Goal: Task Accomplishment & Management: Manage account settings

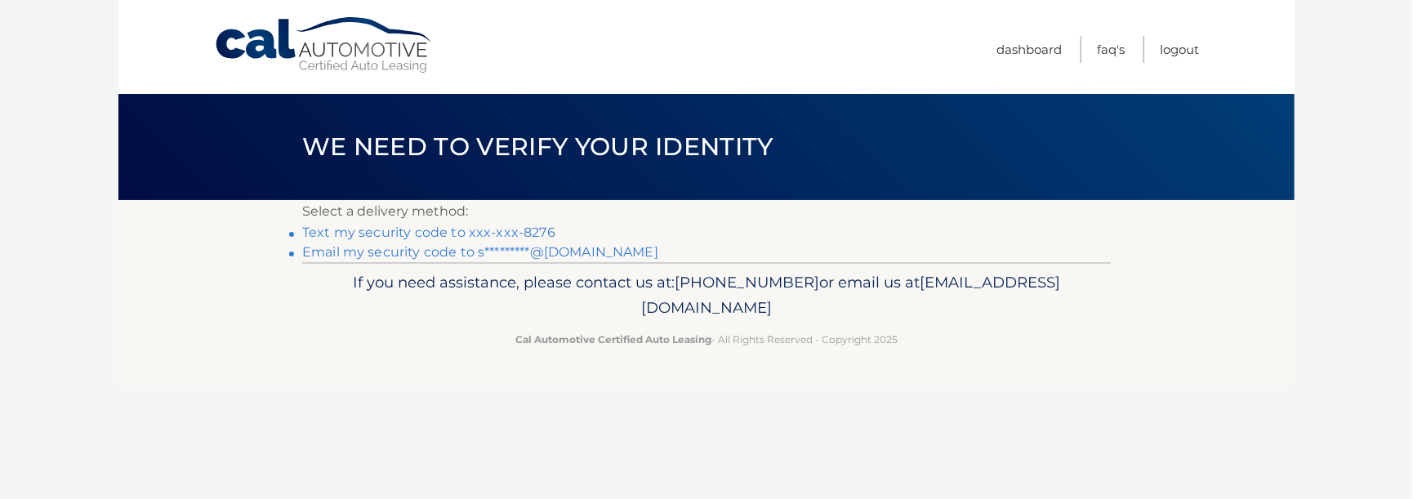
click at [391, 235] on link "Text my security code to xxx-xxx-8276" at bounding box center [428, 233] width 253 height 16
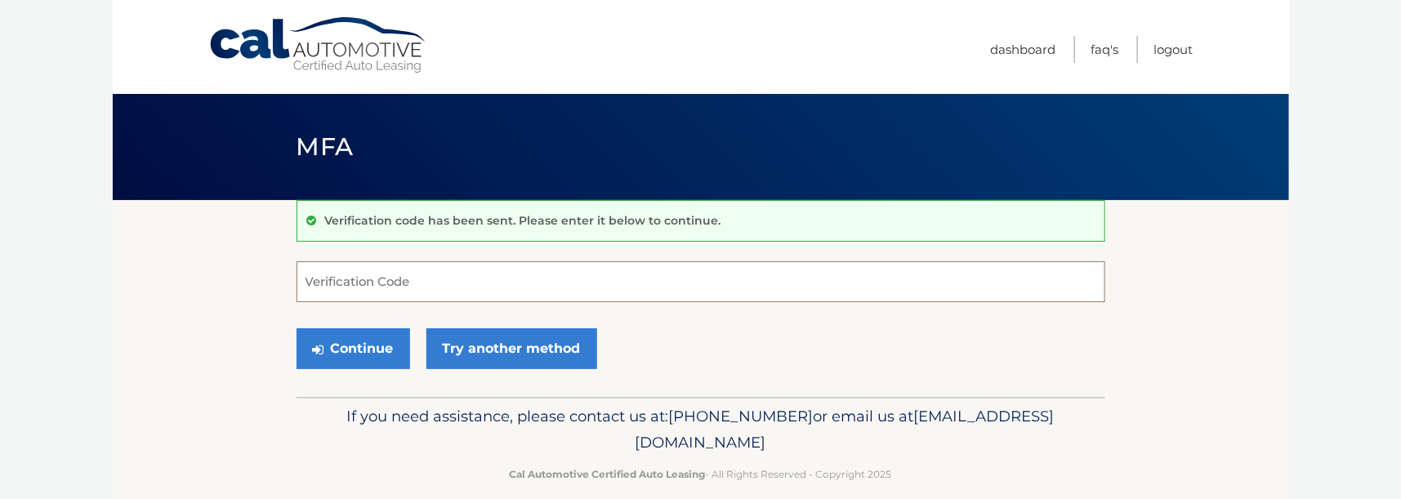
click at [327, 283] on input "Verification Code" at bounding box center [700, 281] width 809 height 41
type input "857172"
click at [356, 350] on button "Continue" at bounding box center [353, 348] width 114 height 41
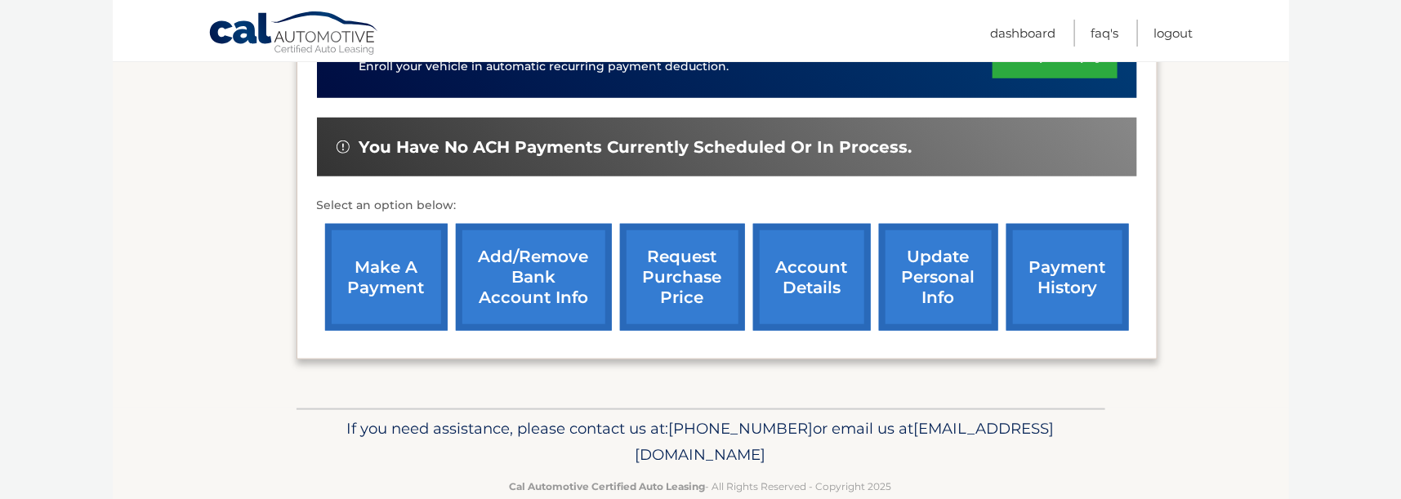
scroll to position [486, 0]
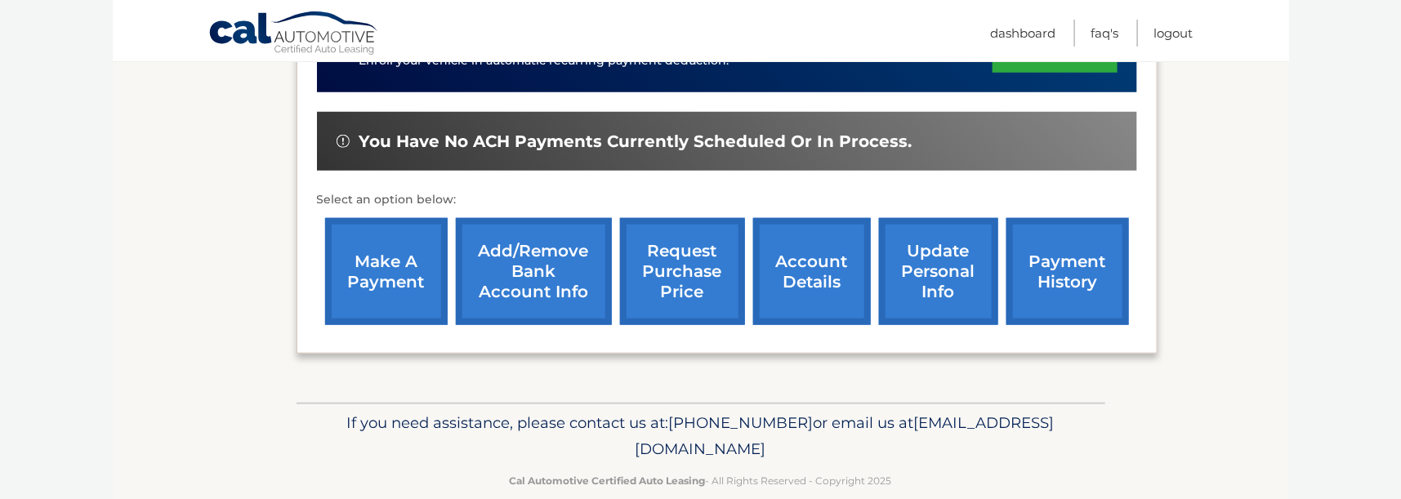
click at [1063, 251] on link "payment history" at bounding box center [1067, 271] width 123 height 107
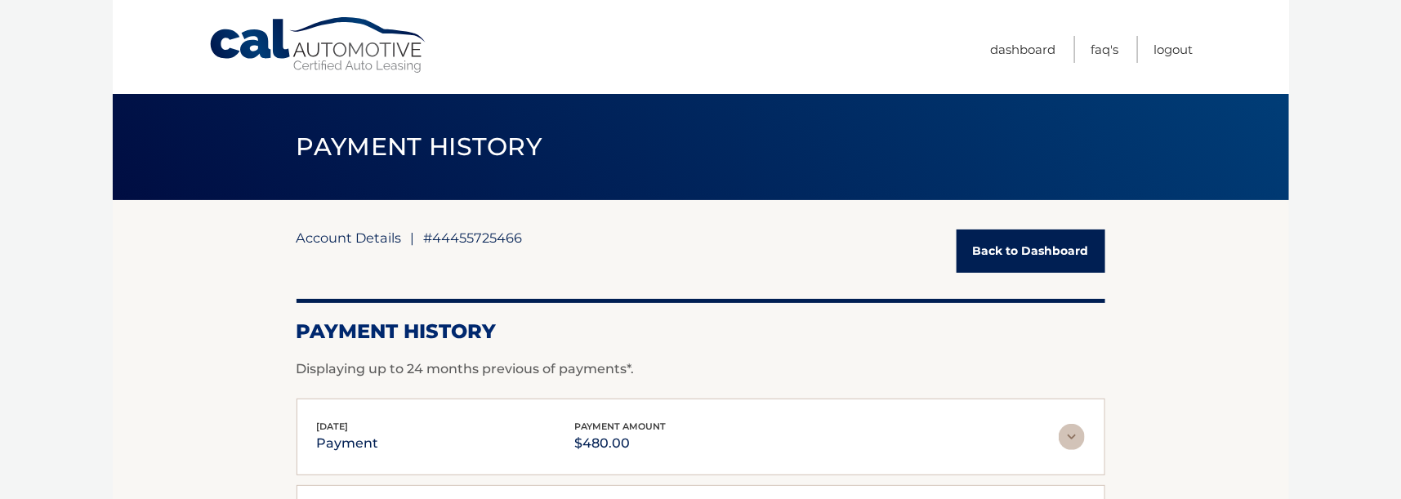
click at [319, 234] on link "Account Details" at bounding box center [348, 237] width 105 height 16
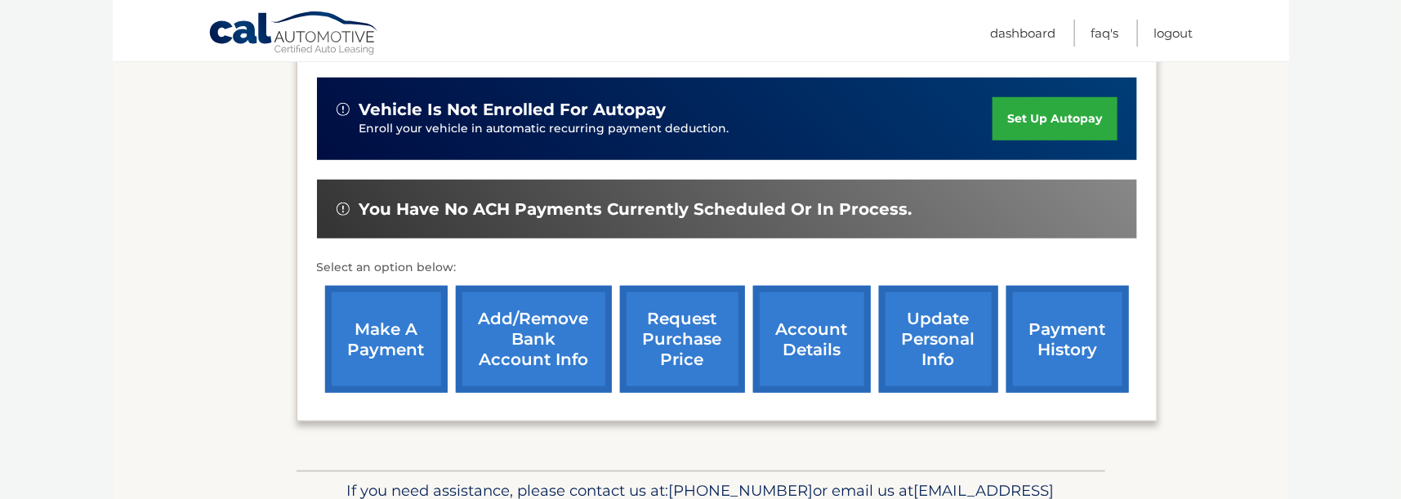
scroll to position [486, 0]
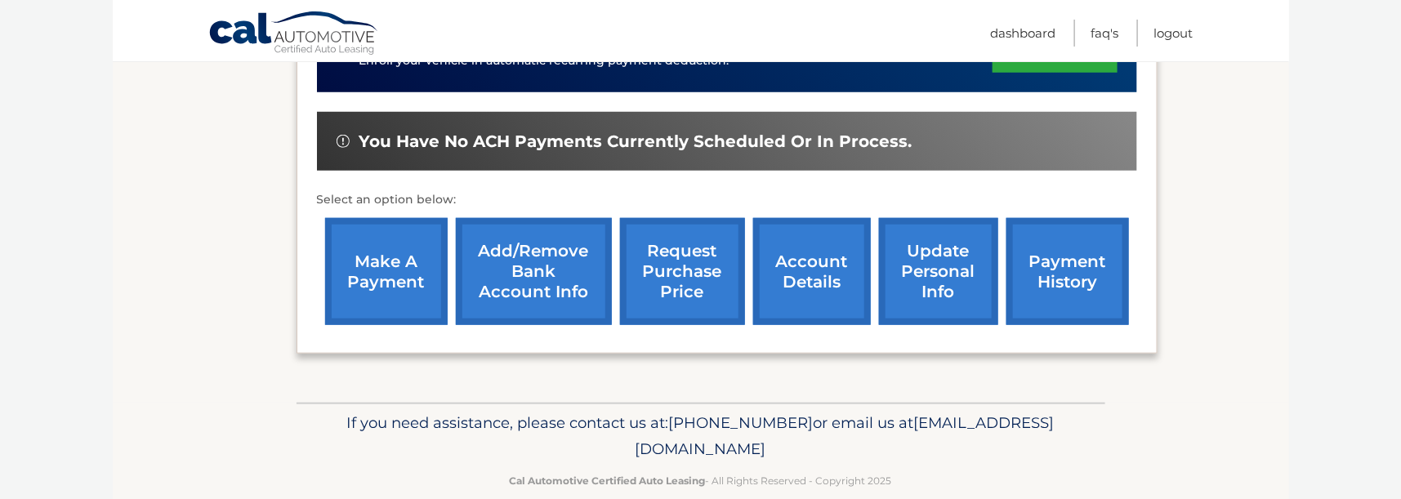
drag, startPoint x: 559, startPoint y: 420, endPoint x: 878, endPoint y: 424, distance: 318.5
click at [878, 424] on p "If you need assistance, please contact us at: 609-807-3200 or email us at Custo…" at bounding box center [700, 436] width 787 height 52
copy span "[EMAIL_ADDRESS][DOMAIN_NAME]"
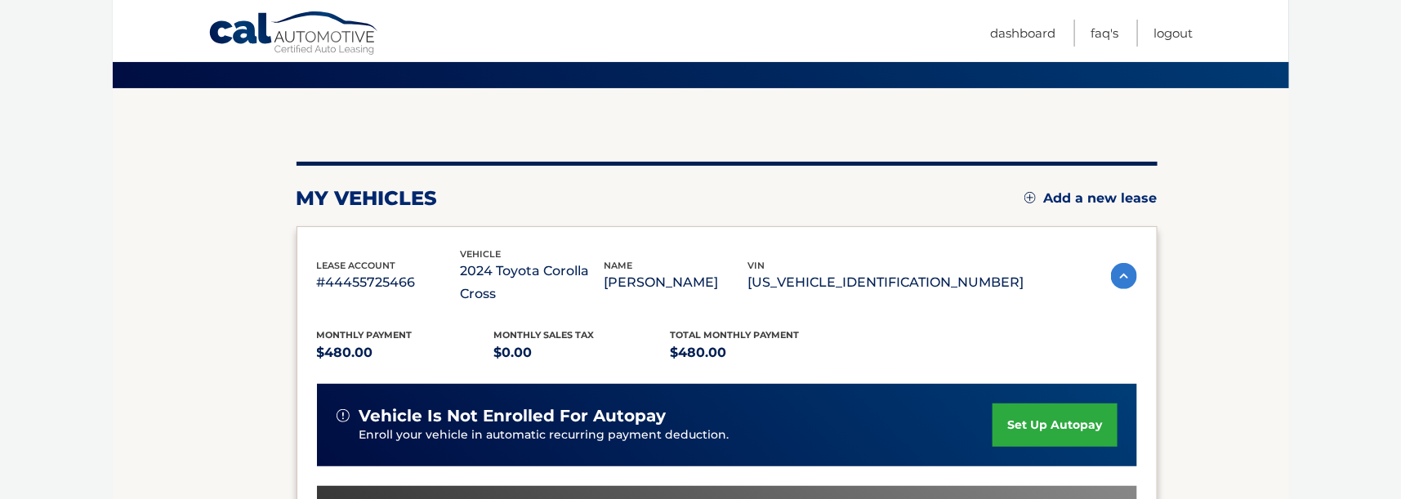
scroll to position [78, 0]
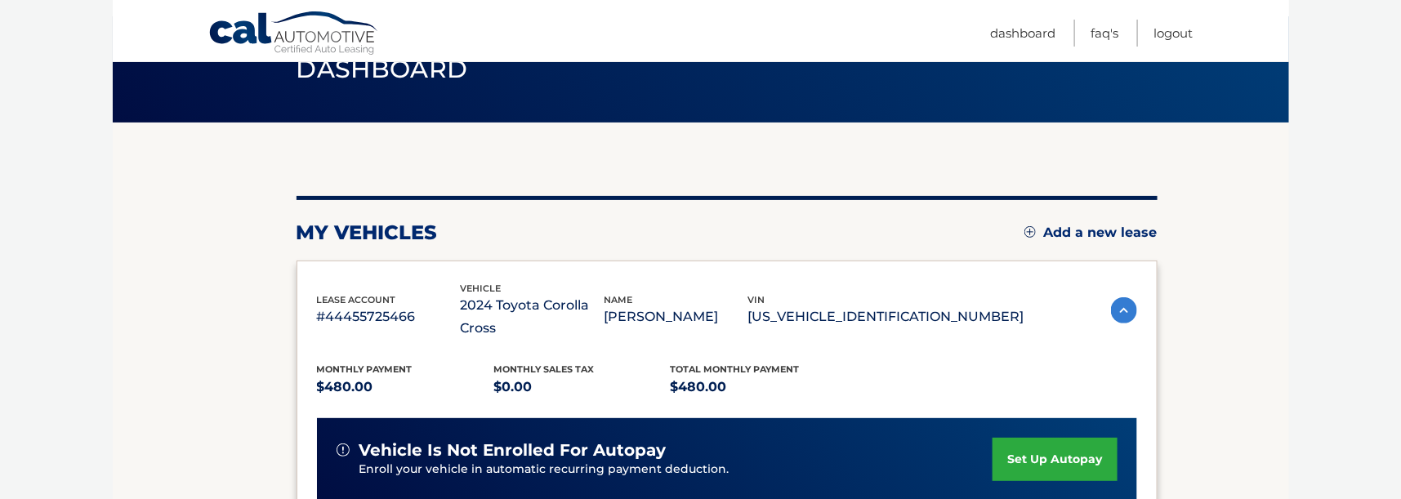
drag, startPoint x: 316, startPoint y: 284, endPoint x: 1002, endPoint y: 304, distance: 686.3
click at [1002, 304] on div "lease account #44455725466 vehicle 2024 Toyota Corolla Cross name SUSAN GUHA vi…" at bounding box center [670, 311] width 707 height 60
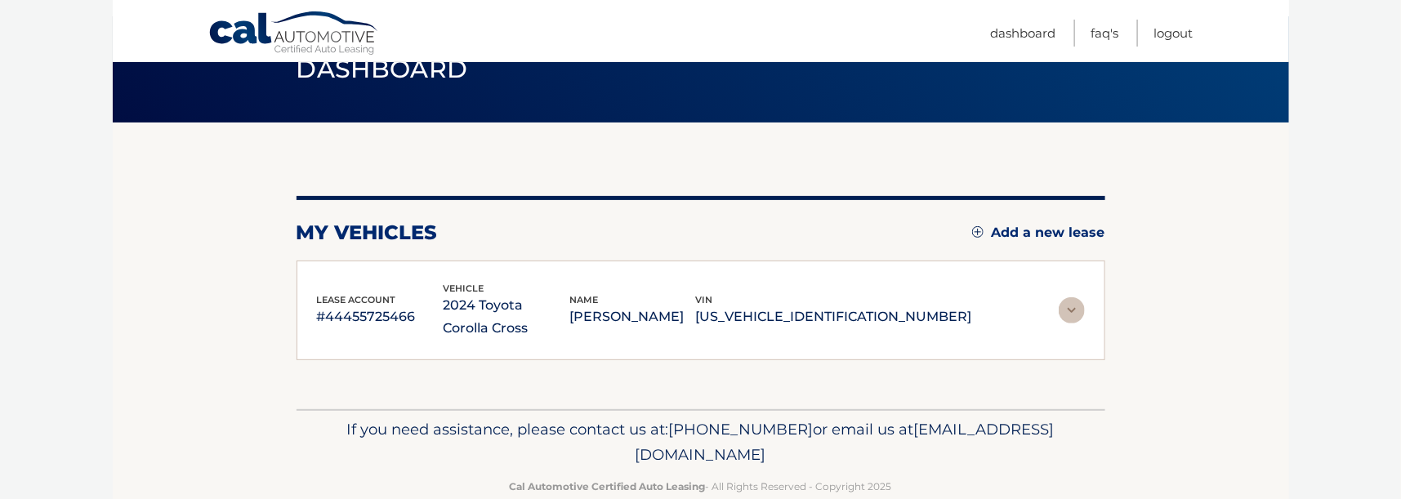
copy div "lease account #44455725466 vehicle 2024 Toyota Corolla Cross name SUSAN GUHA vi…"
click at [202, 358] on section "my vehicles Add a new lease lease account #44455725466 vehicle 2024 Toyota Coro…" at bounding box center [701, 266] width 1176 height 287
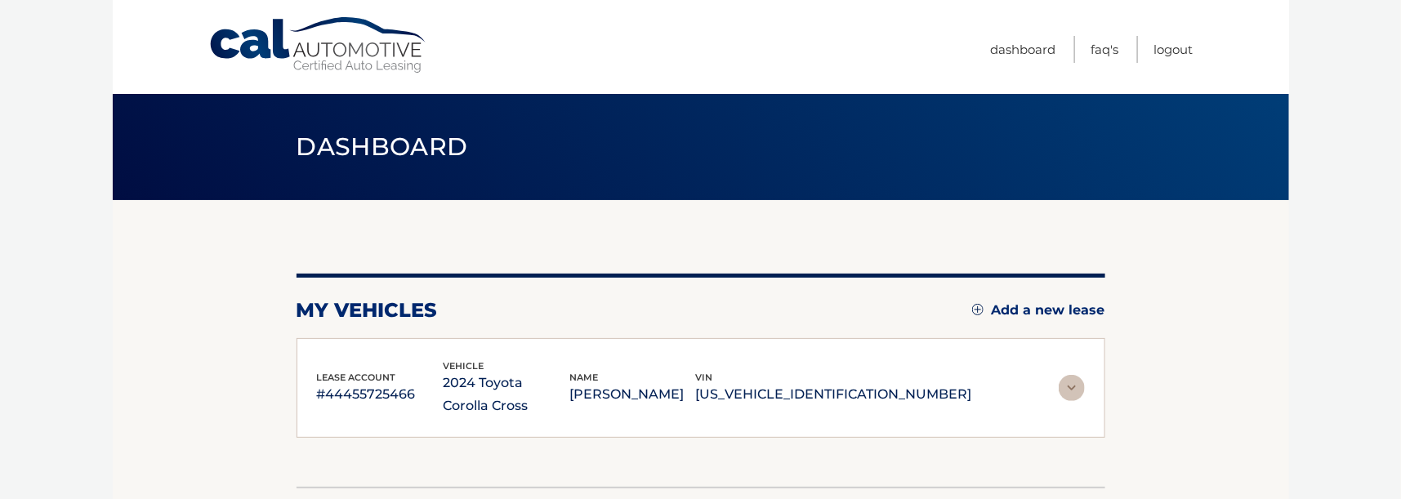
scroll to position [0, 0]
click at [383, 150] on span "Dashboard" at bounding box center [382, 146] width 172 height 30
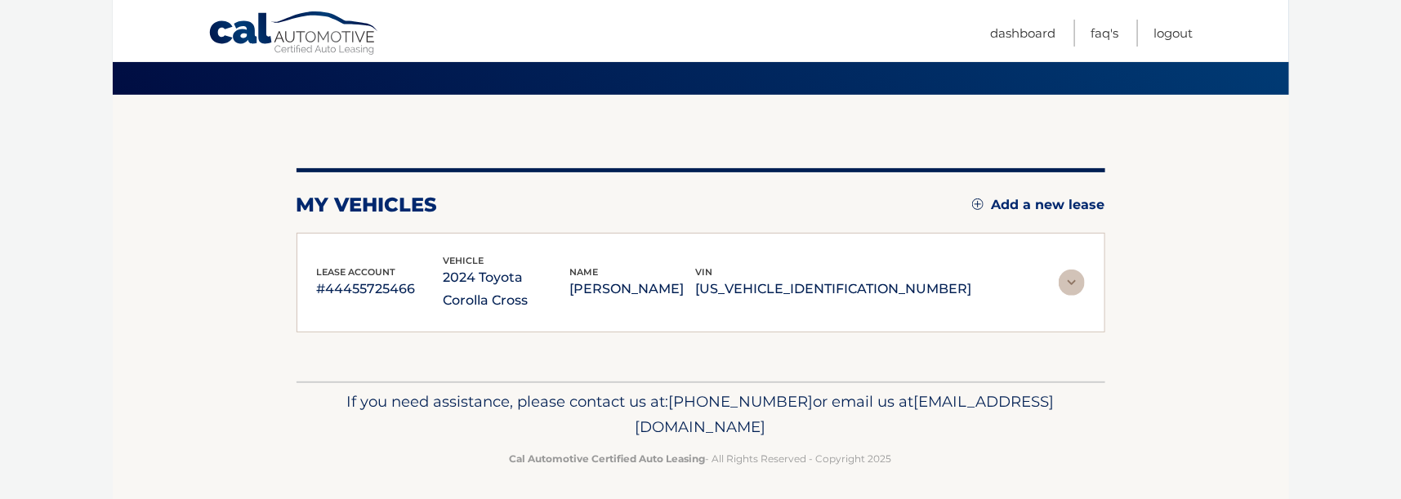
scroll to position [109, 0]
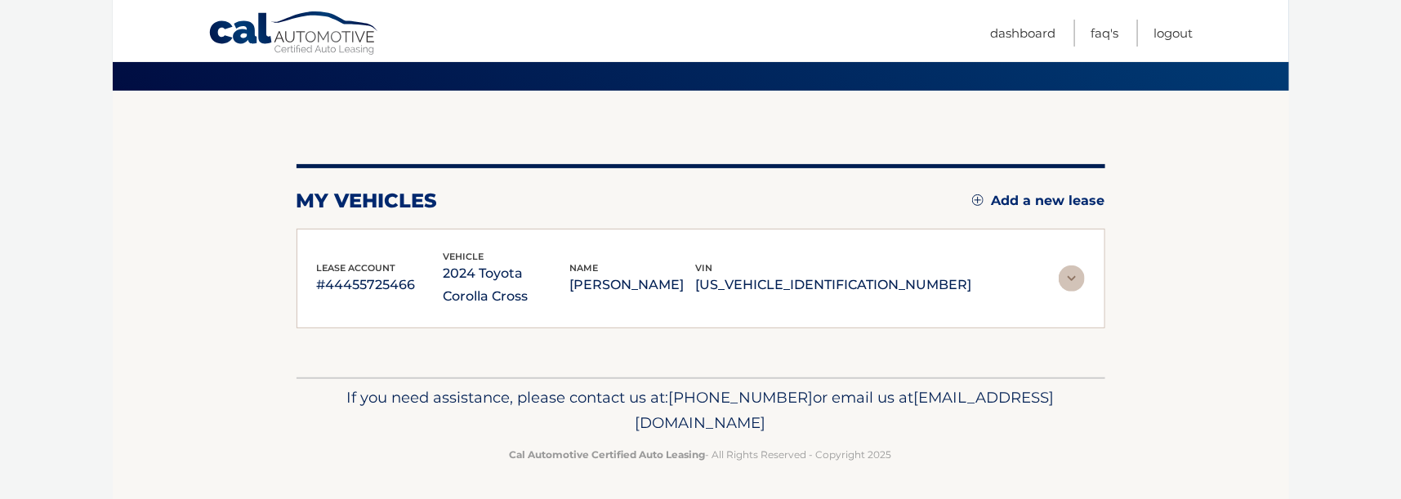
click at [1063, 277] on img at bounding box center [1071, 278] width 26 height 26
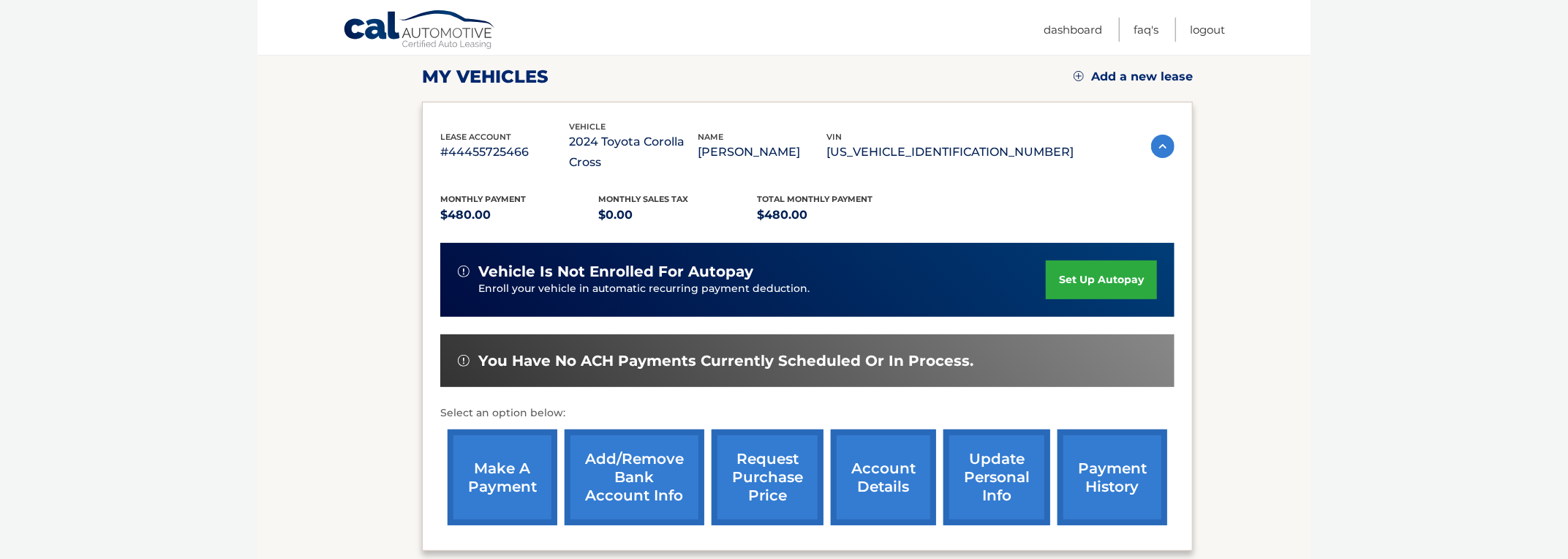
scroll to position [324, 0]
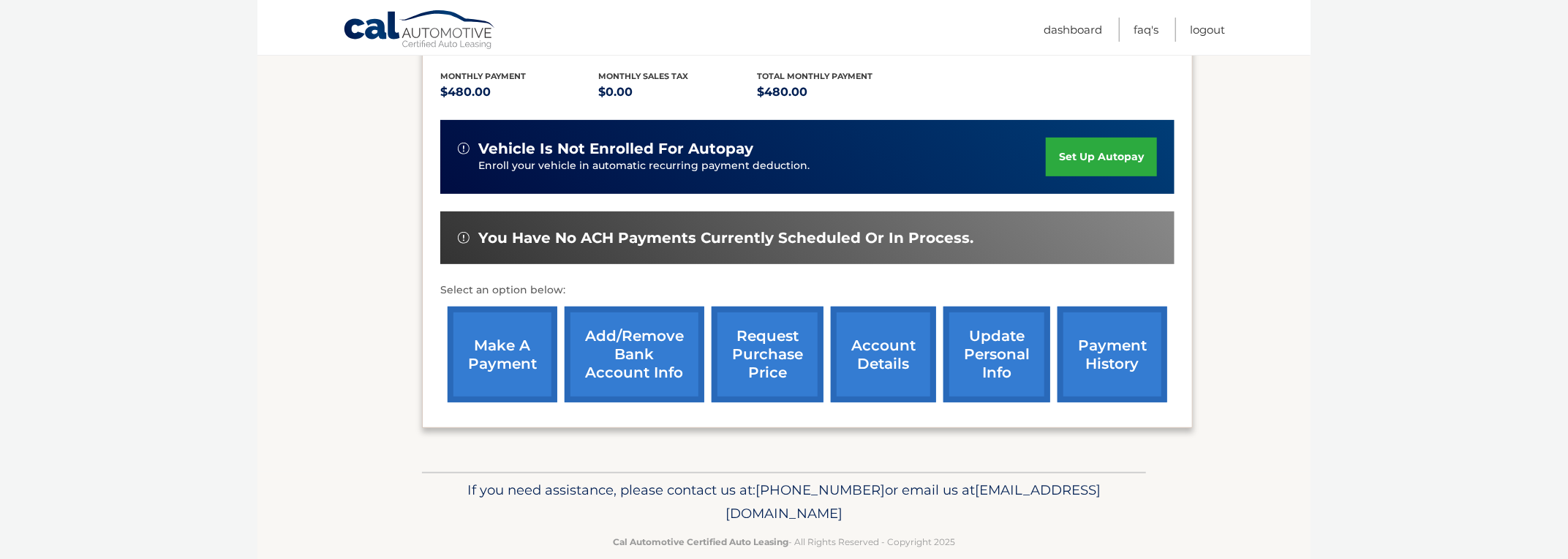
click at [884, 324] on link "account details" at bounding box center [884, 354] width 106 height 96
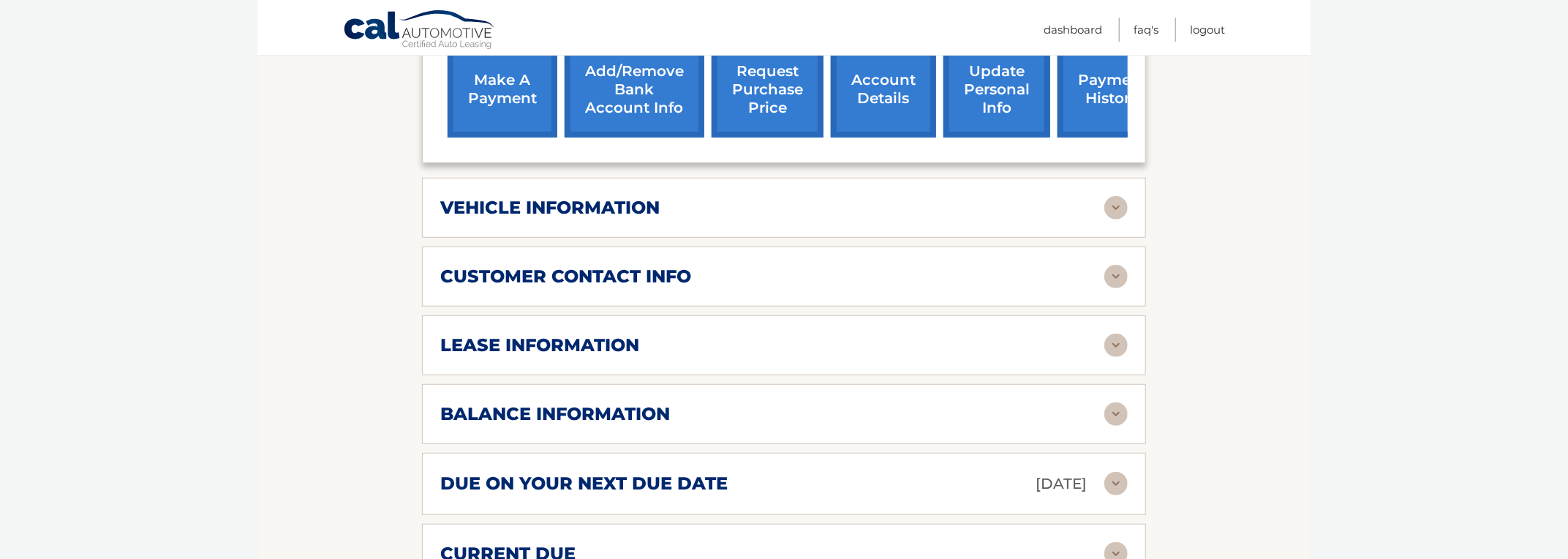
scroll to position [641, 0]
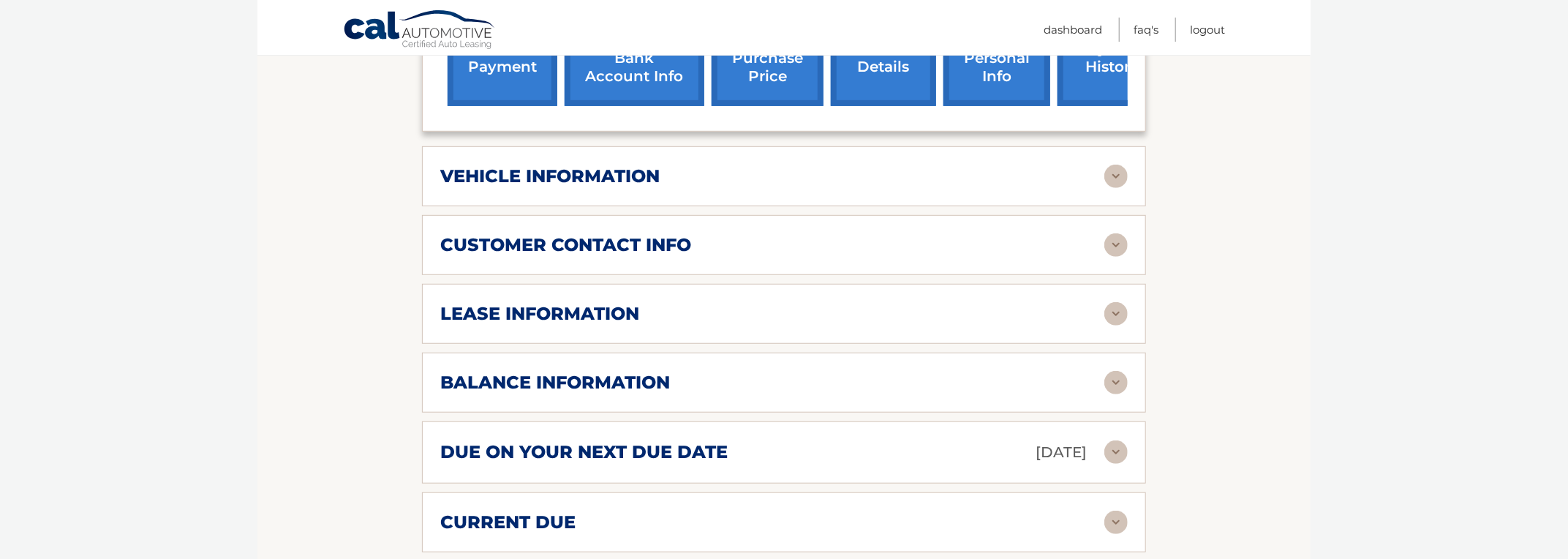
click at [525, 310] on h2 "lease information" at bounding box center [540, 314] width 199 height 22
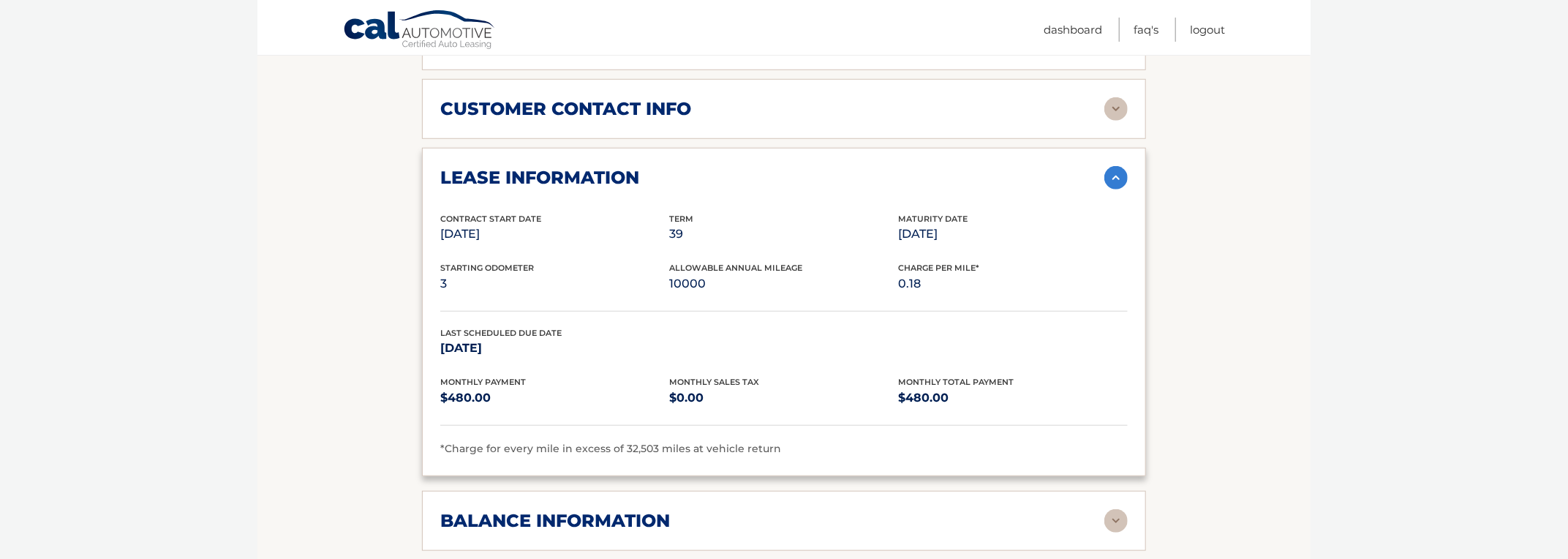
scroll to position [823, 0]
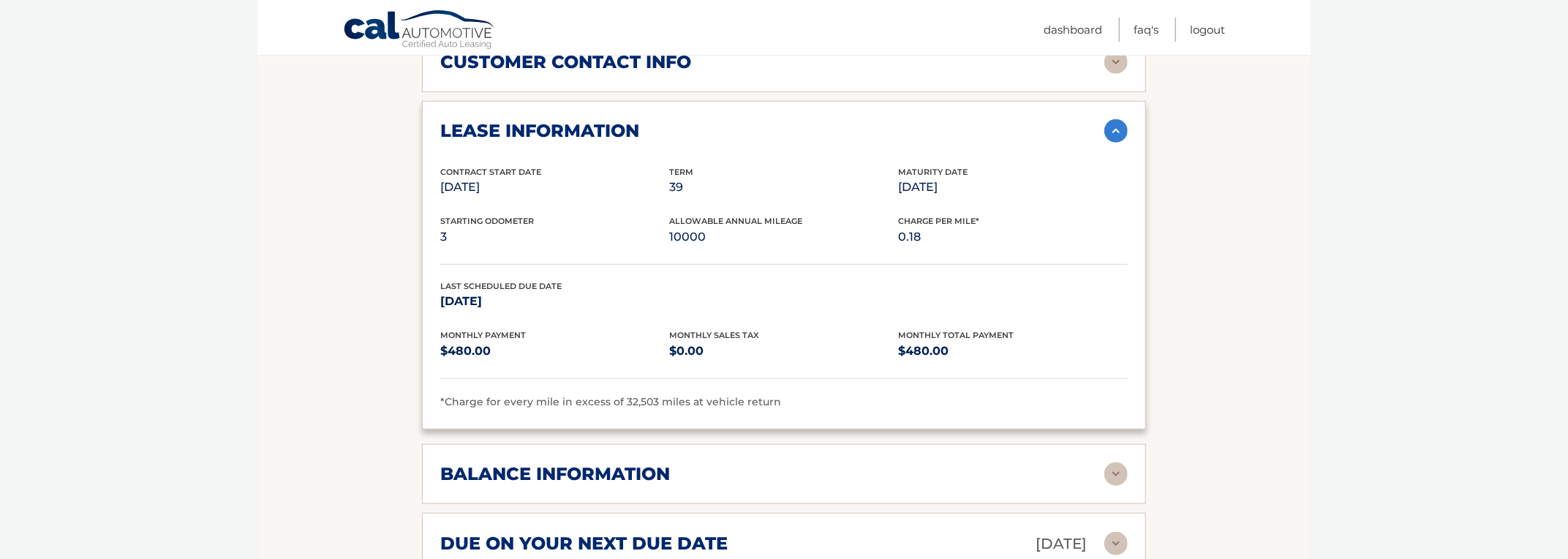
click at [544, 473] on h2 "balance information" at bounding box center [555, 474] width 229 height 22
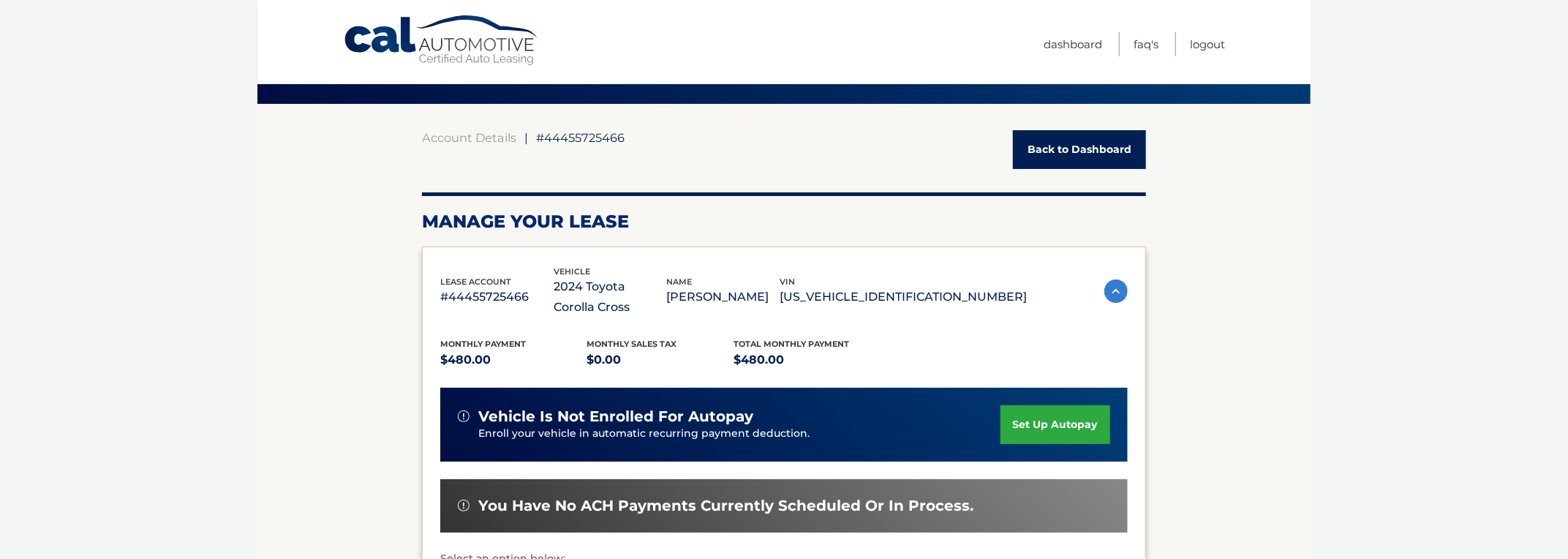
scroll to position [0, 0]
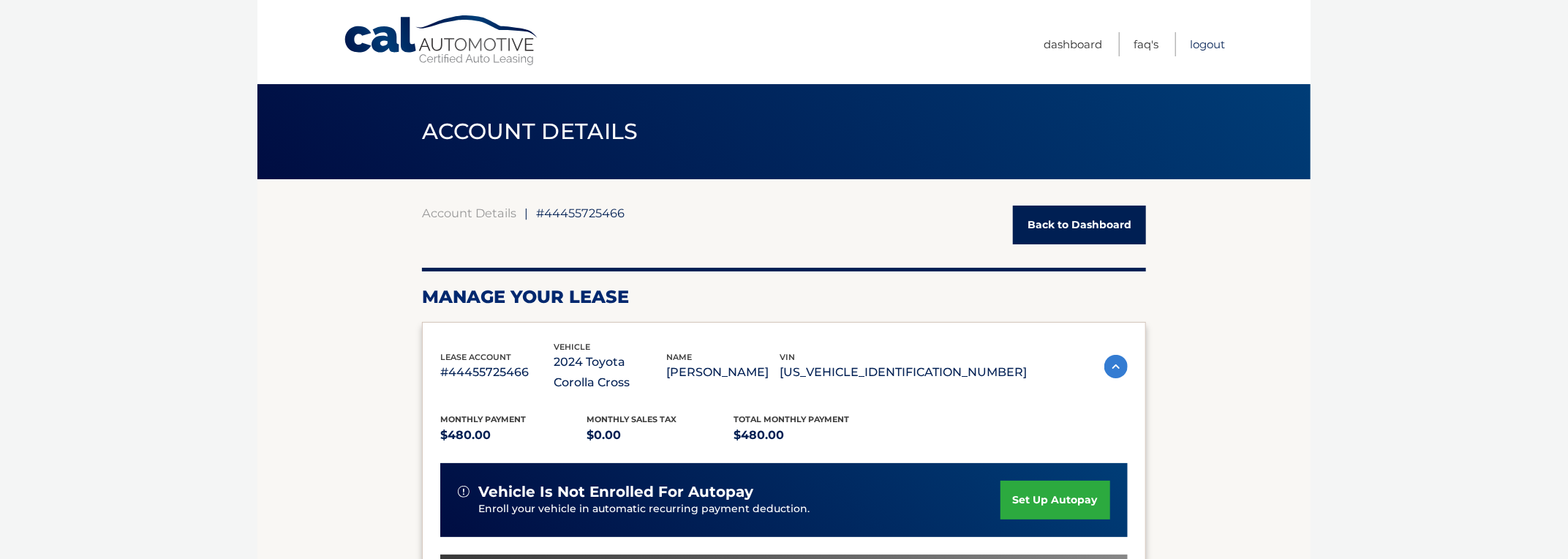
click at [1214, 40] on link "Logout" at bounding box center [1207, 44] width 35 height 24
